Goal: Information Seeking & Learning: Learn about a topic

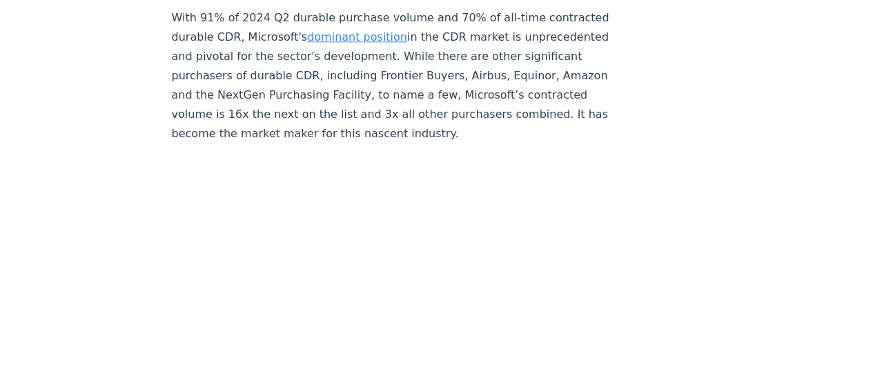
scroll to position [690, 0]
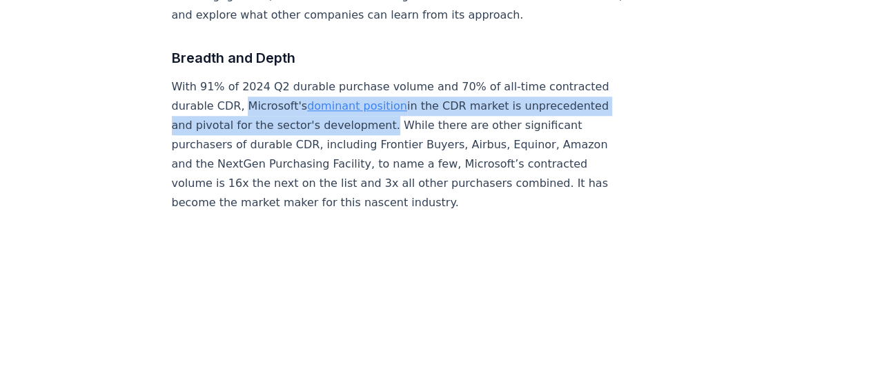
drag, startPoint x: 242, startPoint y: 63, endPoint x: 454, endPoint y: 78, distance: 212.5
click at [454, 78] on p "With 91% of 2024 Q2 durable purchase volume and 70% of all-time contracted dura…" at bounding box center [400, 144] width 457 height 135
copy p "Microsoft's dominant position in the CDR market is unprecedented and pivotal fo…"
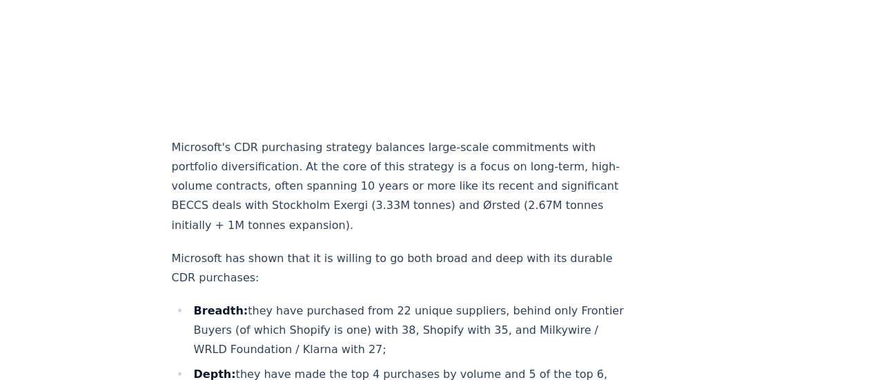
scroll to position [1105, 0]
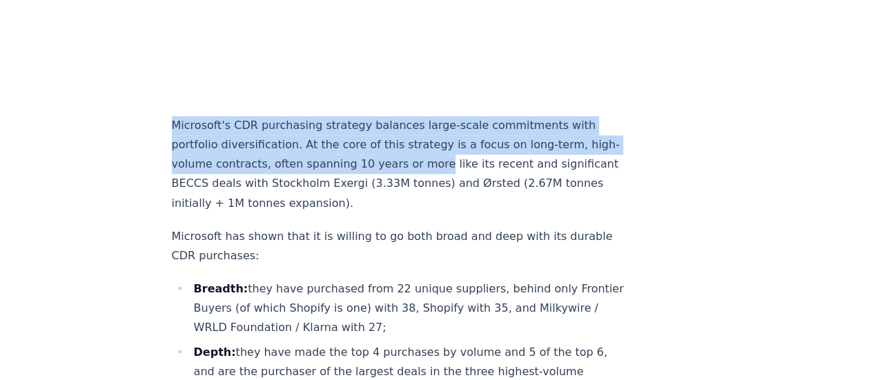
drag, startPoint x: 175, startPoint y: 104, endPoint x: 454, endPoint y: 147, distance: 282.2
click at [454, 147] on p "Microsoft's CDR purchasing strategy balances large-scale commitments with portf…" at bounding box center [400, 164] width 457 height 97
copy p "Microsoft's CDR purchasing strategy balances large-scale commitments with portf…"
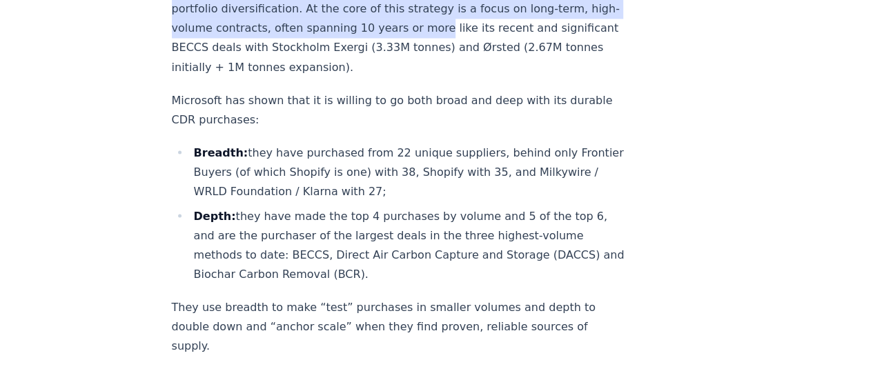
scroll to position [1243, 0]
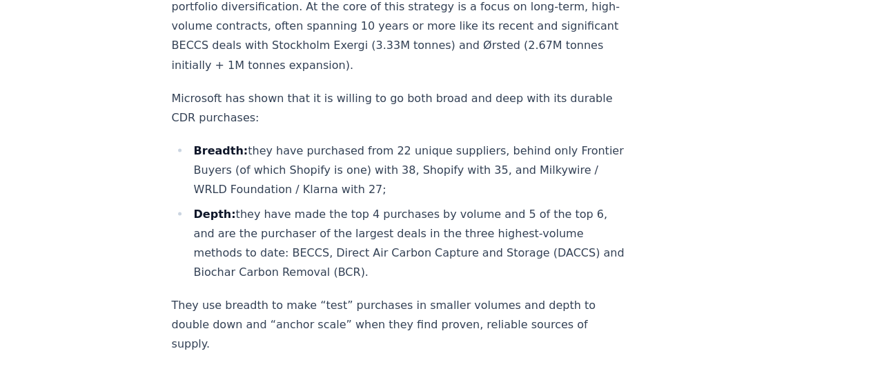
click at [215, 141] on li "Breadth: they have purchased from 22 unique suppliers, behind only Frontier Buy…" at bounding box center [409, 170] width 439 height 58
drag, startPoint x: 175, startPoint y: 70, endPoint x: 391, endPoint y: 248, distance: 280.1
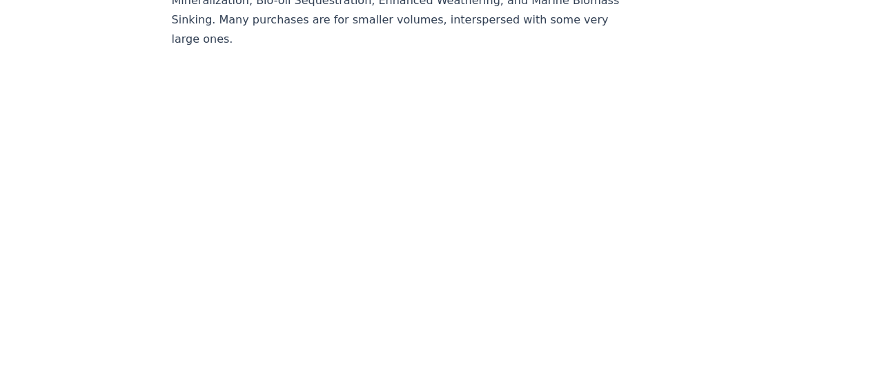
scroll to position [1726, 0]
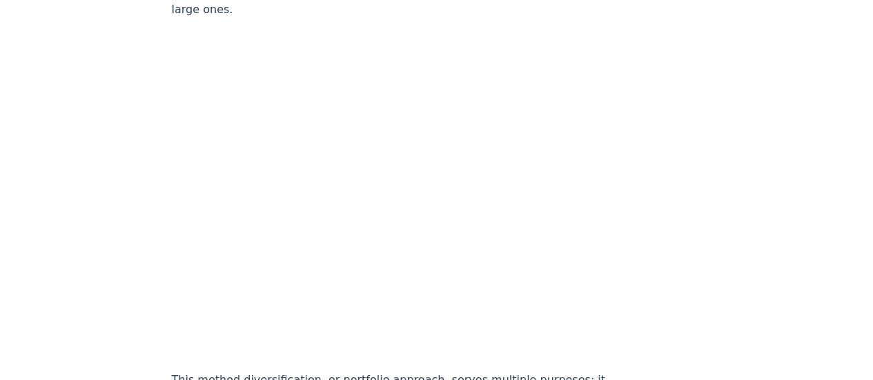
drag, startPoint x: 329, startPoint y: 156, endPoint x: 143, endPoint y: 276, distance: 221.2
drag, startPoint x: 855, startPoint y: 157, endPoint x: 708, endPoint y: 108, distance: 154.1
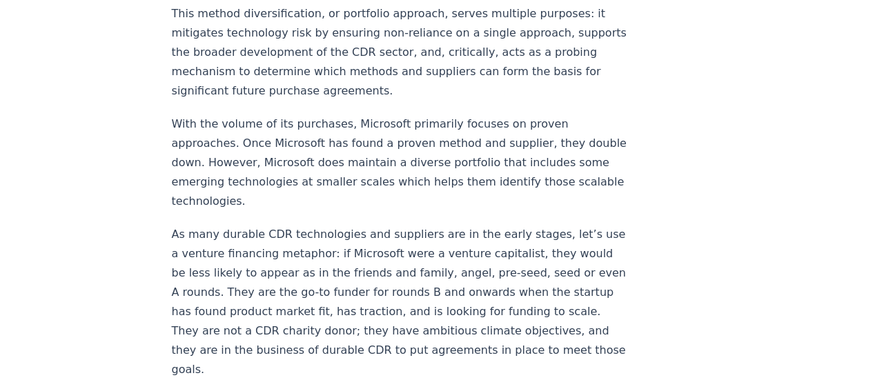
scroll to position [2071, 0]
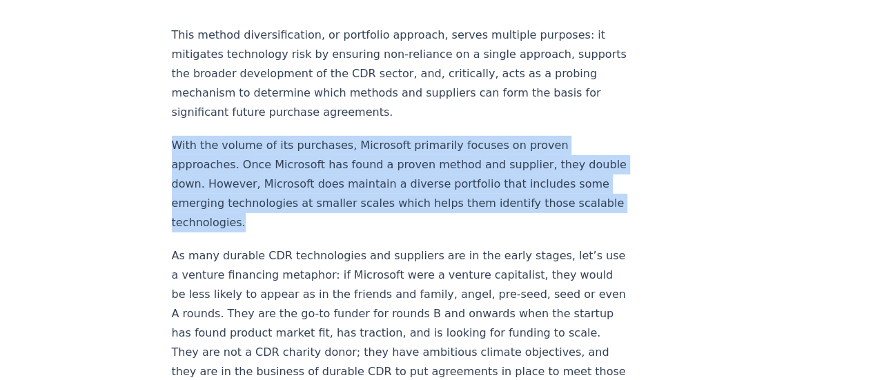
drag, startPoint x: 175, startPoint y: 118, endPoint x: 378, endPoint y: 194, distance: 216.7
click at [378, 194] on p "With the volume of its purchases, Microsoft primarily focuses on proven approac…" at bounding box center [400, 184] width 457 height 97
copy p "With the volume of its purchases, Microsoft primarily focuses on proven approac…"
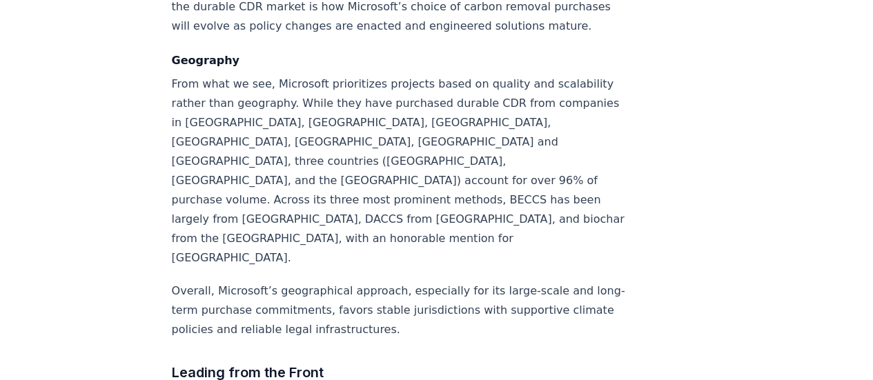
scroll to position [2623, 0]
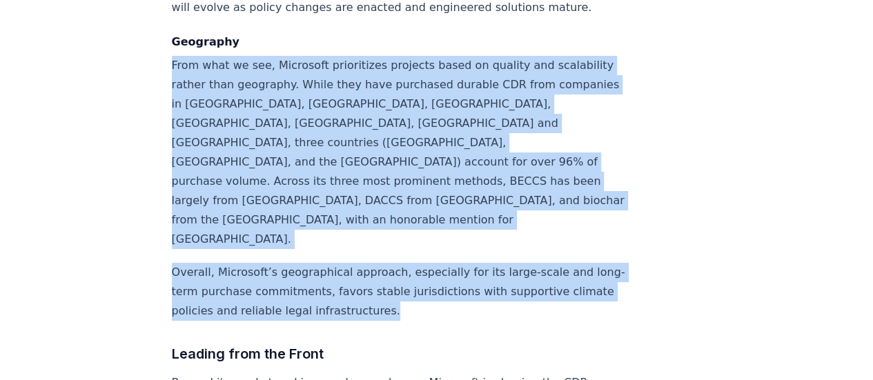
drag, startPoint x: 170, startPoint y: 57, endPoint x: 480, endPoint y: 251, distance: 366.0
copy div "From what we see, Microsoft prioritizes projects based on quality and scalabili…"
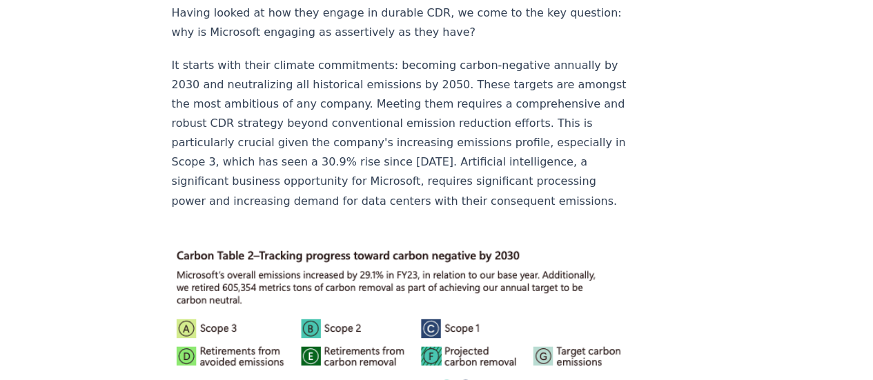
scroll to position [3659, 0]
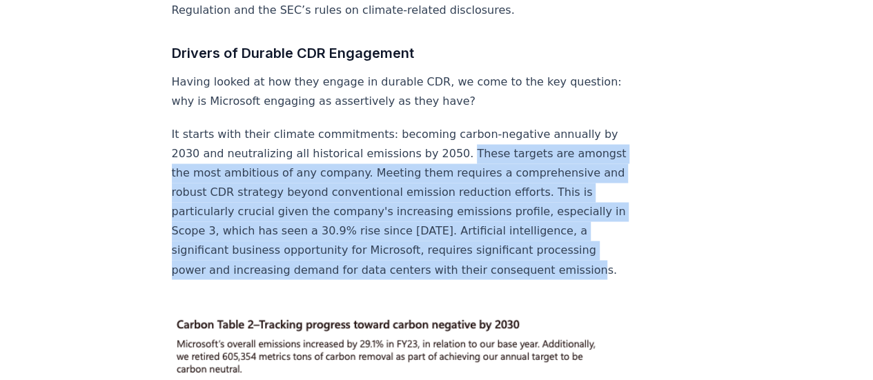
drag, startPoint x: 458, startPoint y: 69, endPoint x: 482, endPoint y: 203, distance: 136.0
click at [482, 203] on p "It starts with their climate commitments: becoming carbon-negative annually by …" at bounding box center [400, 202] width 457 height 155
copy p "These targets are amongst the most ambitious of any company. Meeting them requi…"
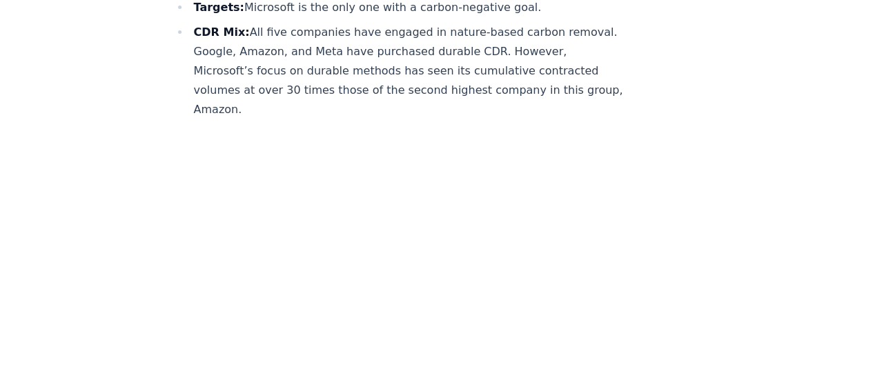
scroll to position [4971, 0]
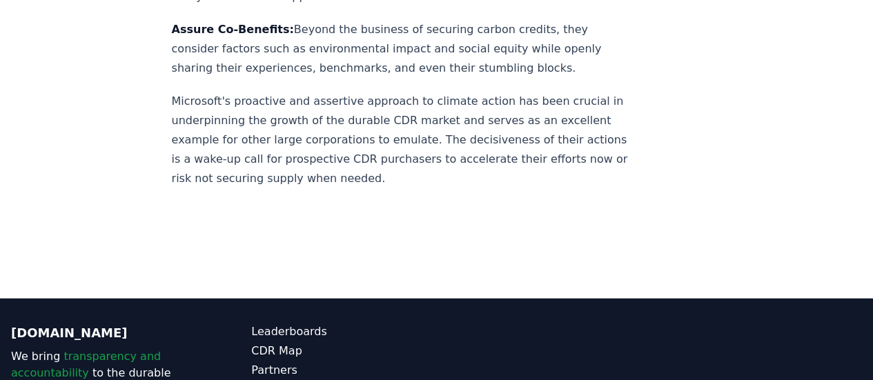
scroll to position [6697, 0]
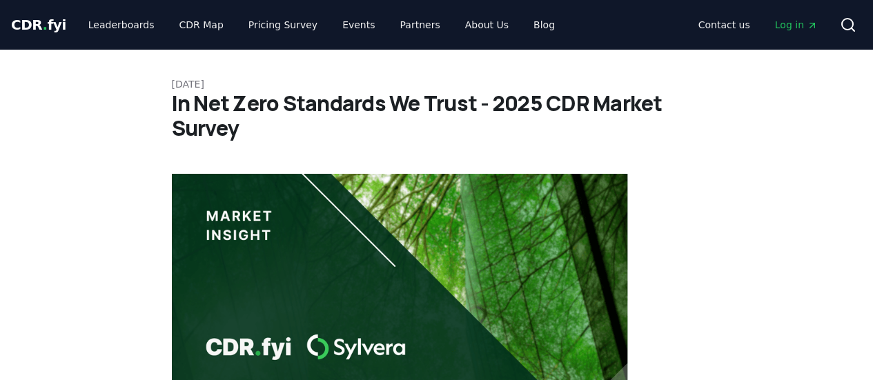
scroll to position [3042, 0]
